Goal: Go to known website: Access a specific website the user already knows

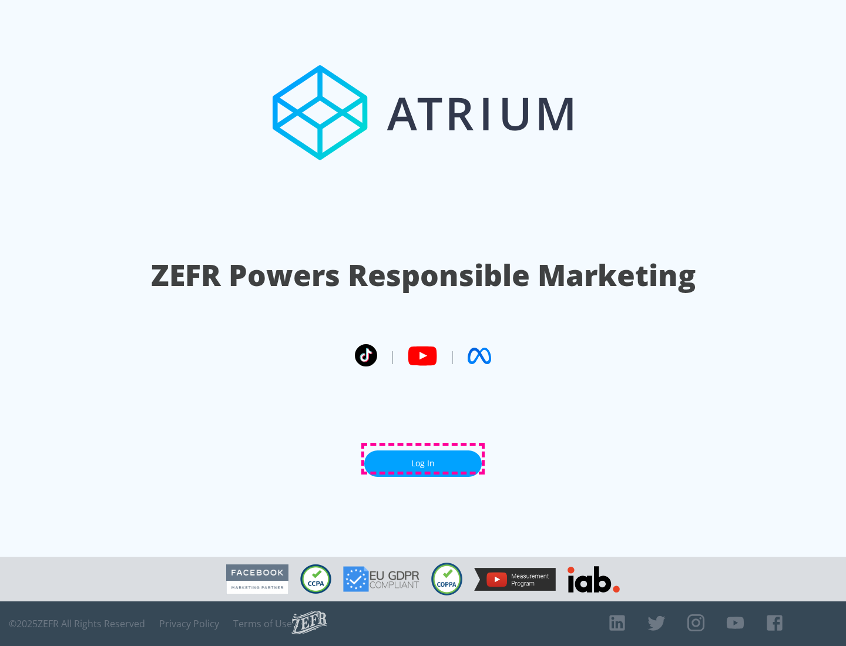
click at [423, 459] on link "Log In" at bounding box center [423, 464] width 118 height 26
